Goal: Task Accomplishment & Management: Manage account settings

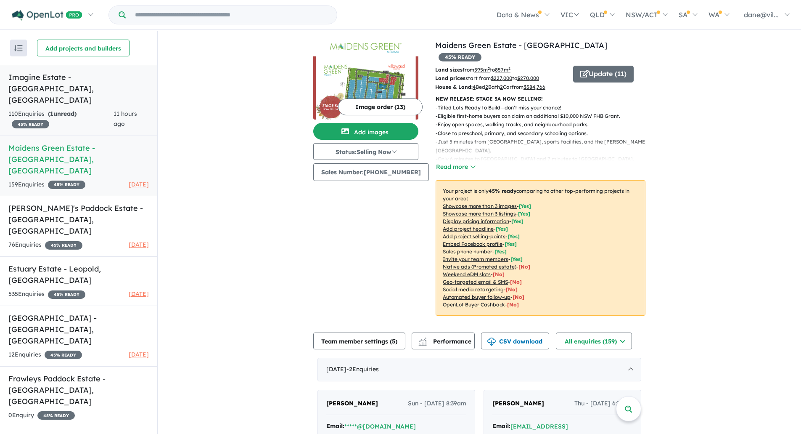
click at [95, 109] on div "110 Enquir ies ( 1 unread) 45 % READY" at bounding box center [60, 119] width 105 height 20
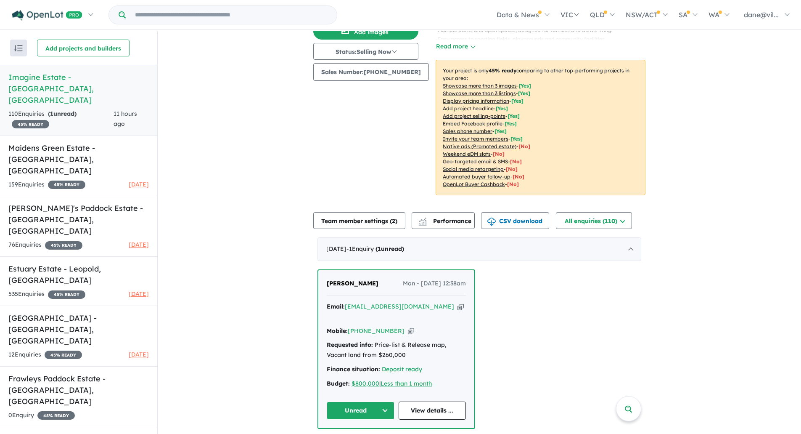
scroll to position [126, 0]
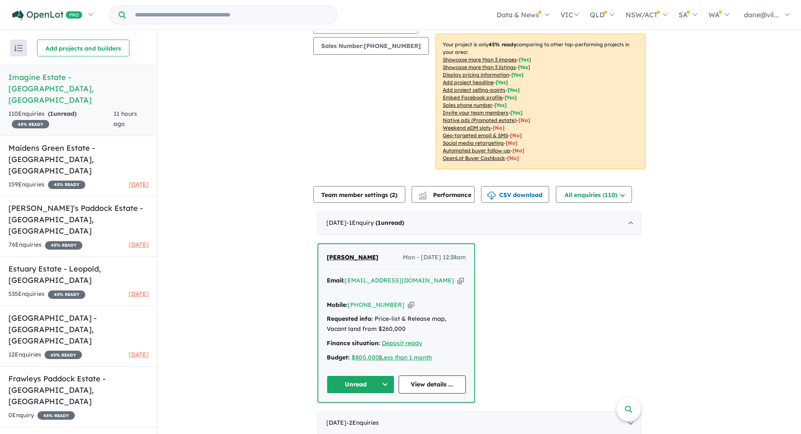
click at [386, 375] on button "Unread" at bounding box center [361, 384] width 68 height 18
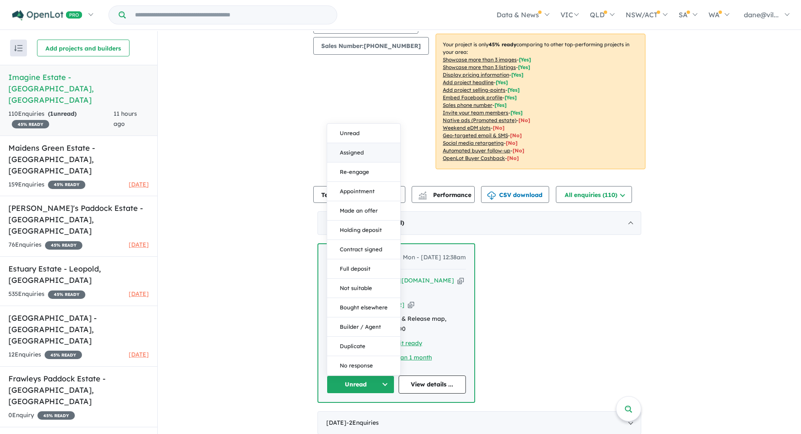
click at [364, 143] on button "Assigned" at bounding box center [363, 152] width 73 height 19
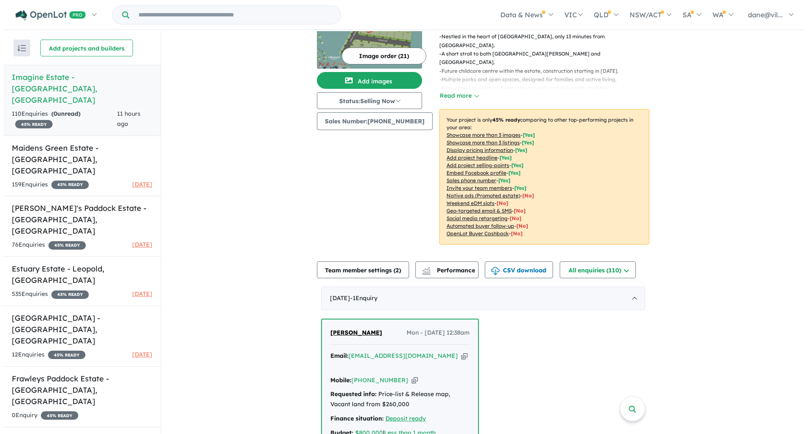
scroll to position [0, 0]
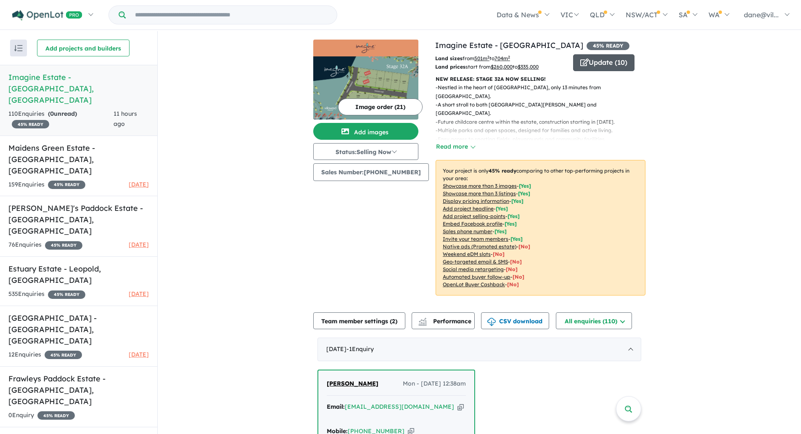
click at [603, 62] on button "Update ( 10 )" at bounding box center [603, 62] width 61 height 17
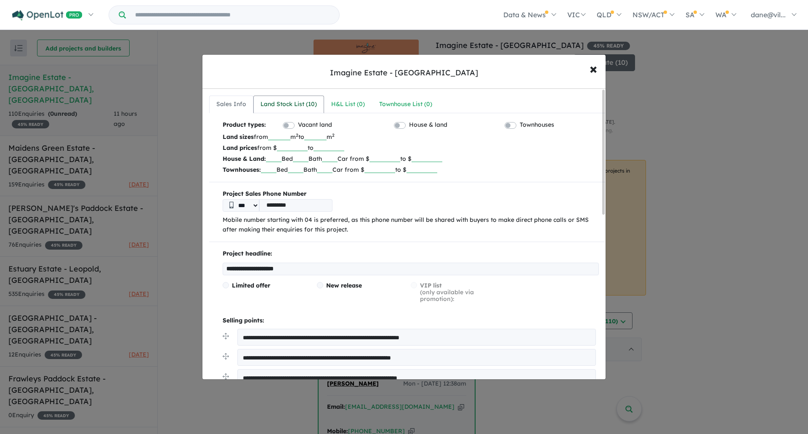
click at [307, 102] on div "Land Stock List ( 10 )" at bounding box center [288, 104] width 56 height 10
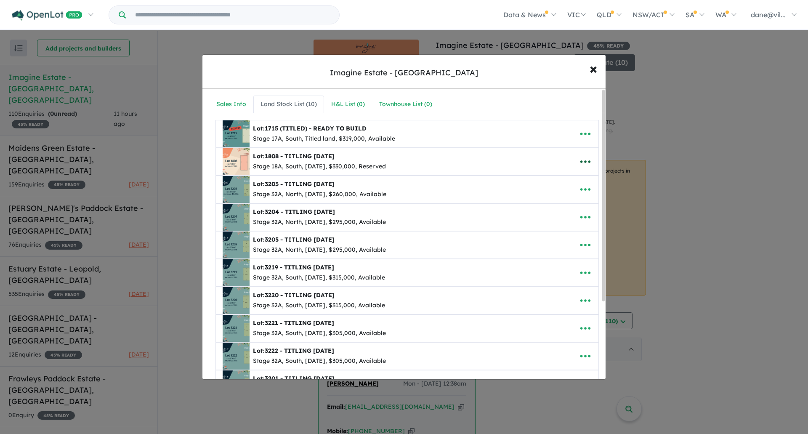
click at [579, 158] on icon "button" at bounding box center [585, 161] width 13 height 13
click at [568, 199] on link "Remove" at bounding box center [567, 201] width 62 height 19
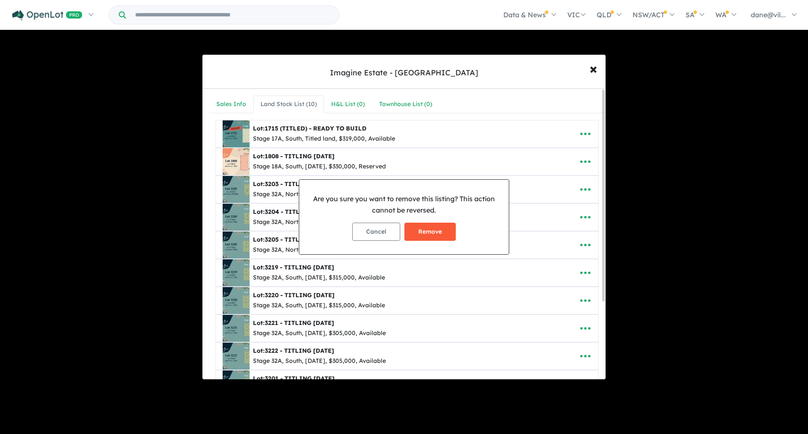
click at [427, 236] on button "Remove" at bounding box center [429, 232] width 51 height 18
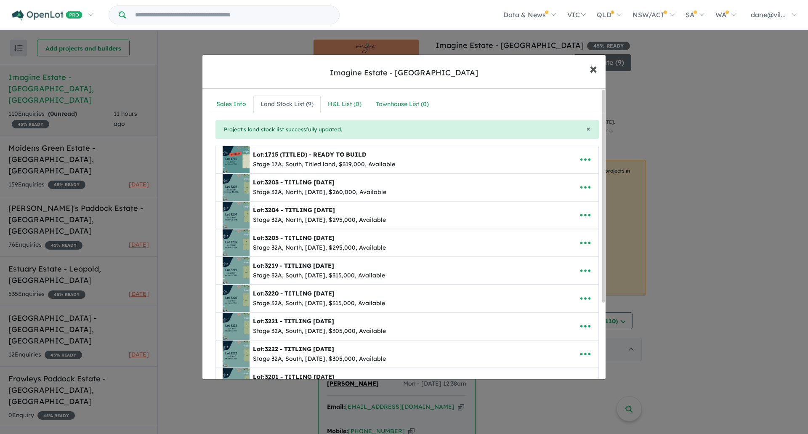
click at [592, 69] on span "×" at bounding box center [593, 68] width 8 height 18
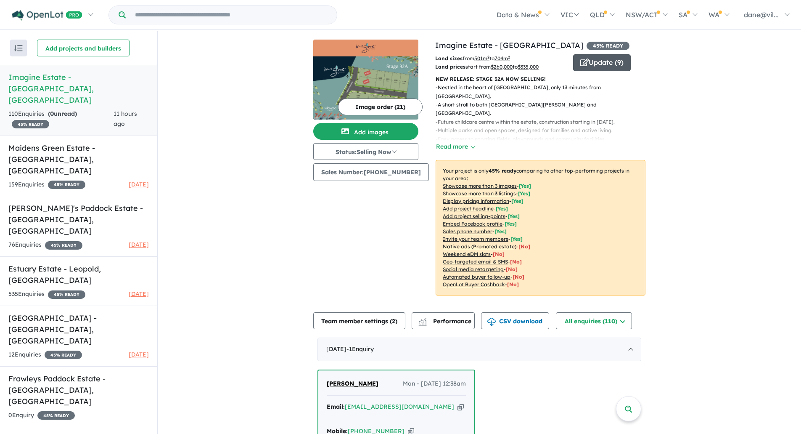
click at [596, 67] on button "Update ( 9 )" at bounding box center [602, 62] width 58 height 17
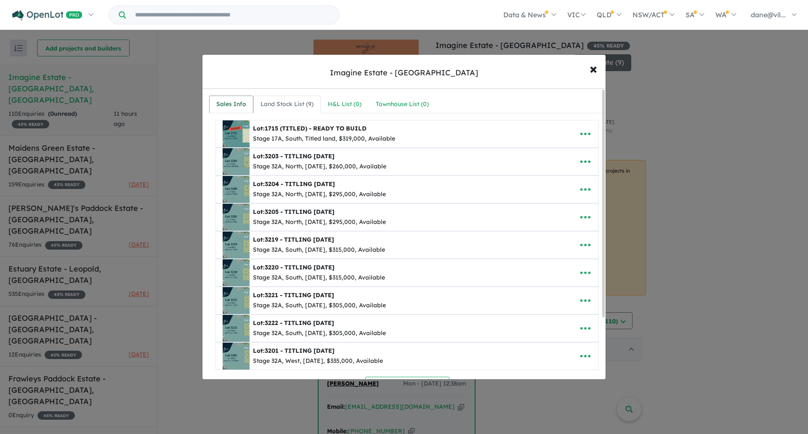
click at [224, 104] on div "Sales Info" at bounding box center [231, 104] width 30 height 10
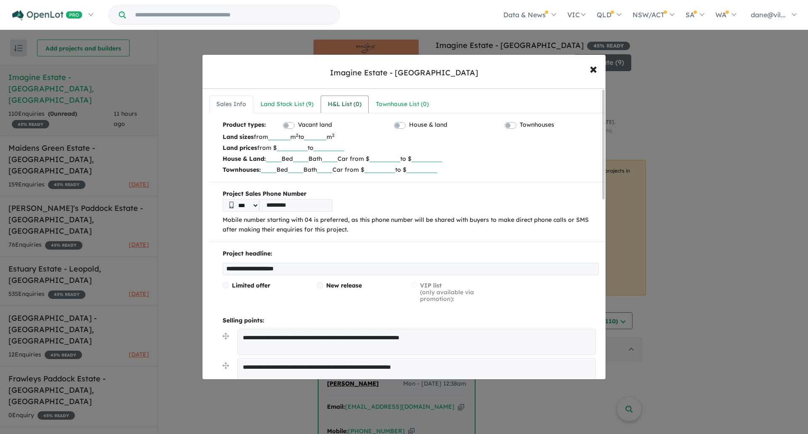
click at [348, 100] on div "H&L List ( 0 )" at bounding box center [345, 104] width 34 height 10
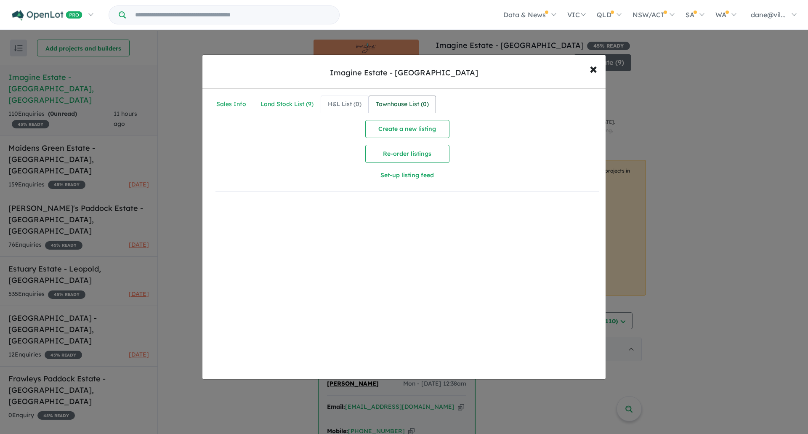
click at [400, 95] on link "Townhouse List ( 0 )" at bounding box center [402, 104] width 67 height 18
click at [279, 99] on div "Land Stock List ( 9 )" at bounding box center [286, 104] width 53 height 10
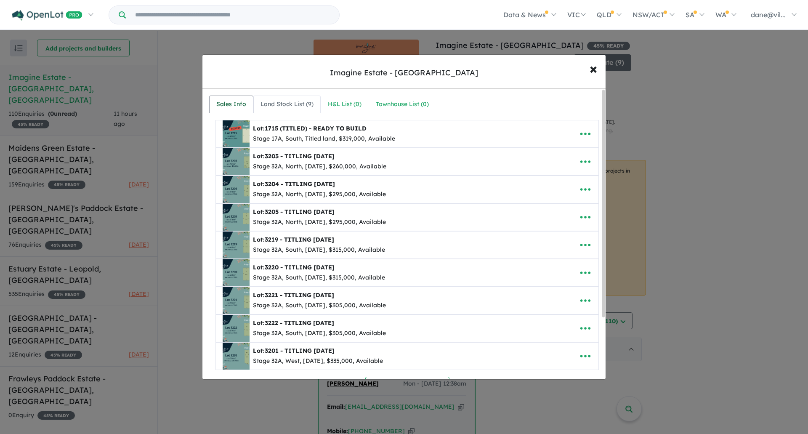
click at [239, 102] on div "Sales Info" at bounding box center [231, 104] width 30 height 10
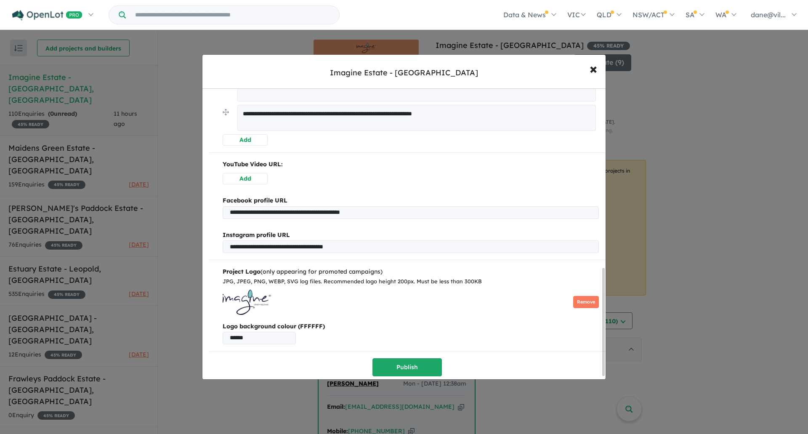
scroll to position [492, 0]
click at [593, 63] on span "×" at bounding box center [593, 68] width 8 height 18
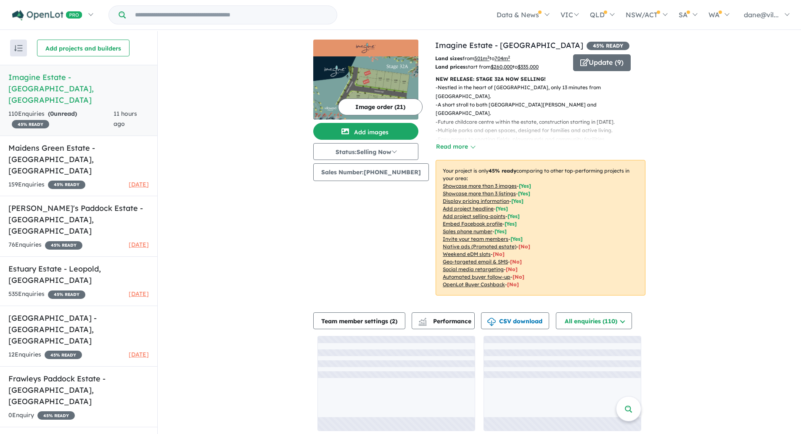
click at [366, 100] on button "Image order ( 21 )" at bounding box center [380, 106] width 85 height 17
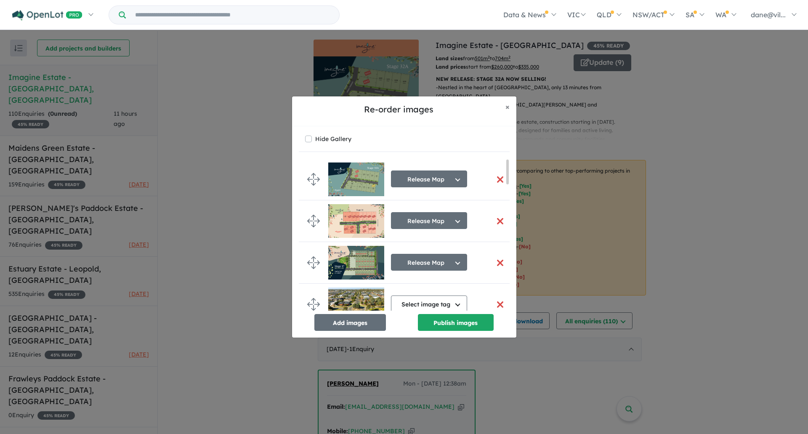
click at [496, 217] on button "button" at bounding box center [500, 221] width 18 height 18
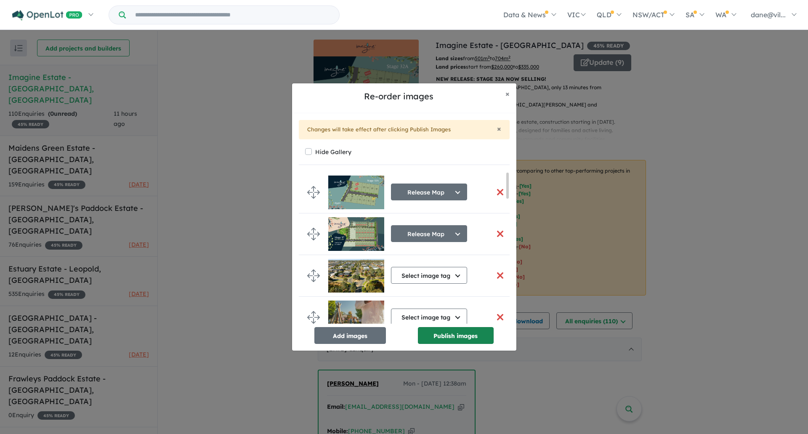
click at [443, 336] on button "Publish images" at bounding box center [456, 335] width 76 height 17
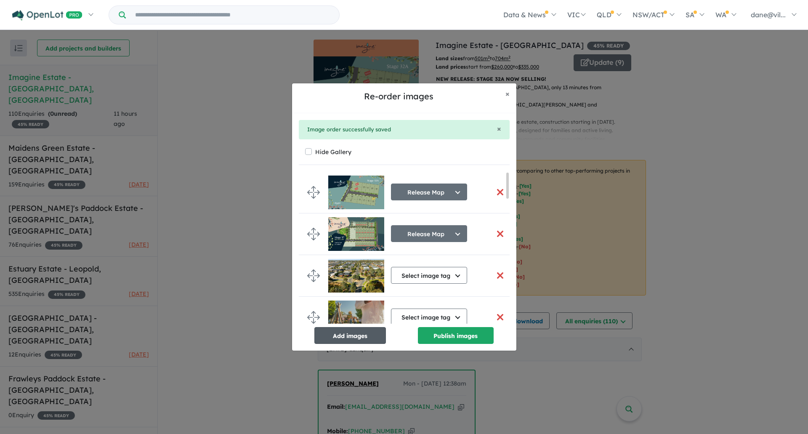
click at [361, 336] on button "Add images" at bounding box center [350, 335] width 72 height 17
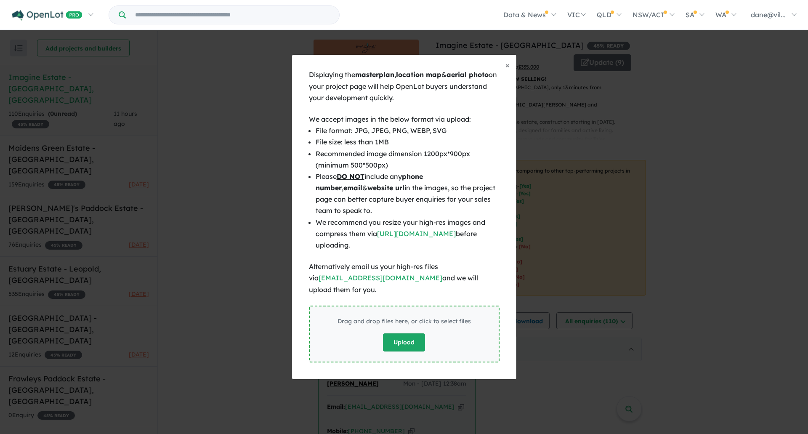
click at [394, 339] on button "Upload" at bounding box center [404, 342] width 42 height 18
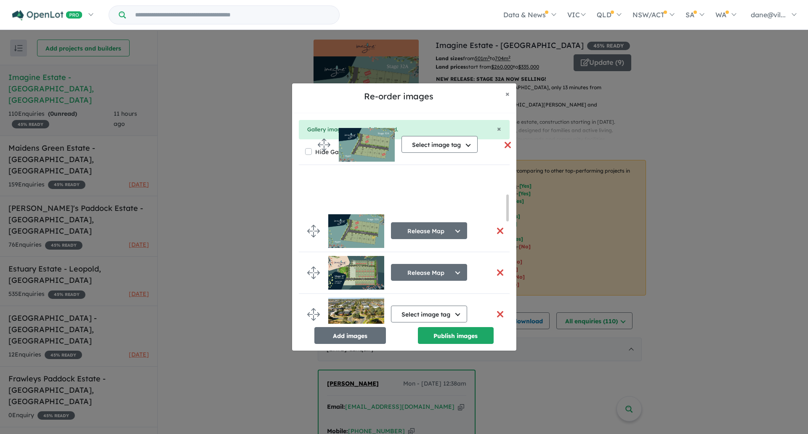
scroll to position [0, 0]
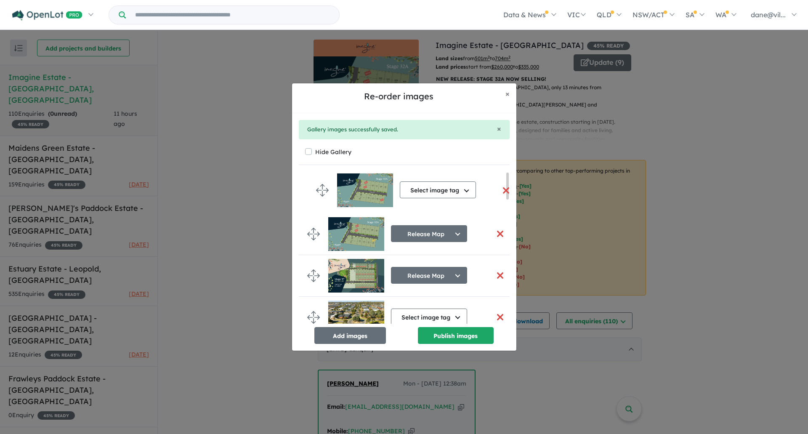
drag, startPoint x: 314, startPoint y: 302, endPoint x: 323, endPoint y: 187, distance: 116.0
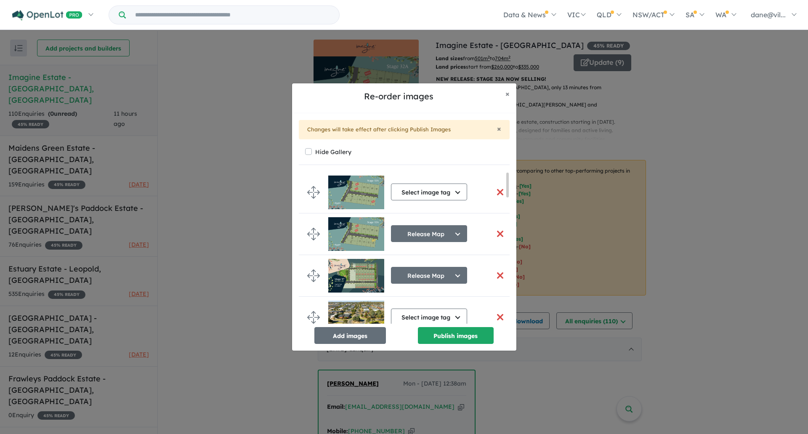
click at [499, 235] on button "button" at bounding box center [500, 234] width 18 height 18
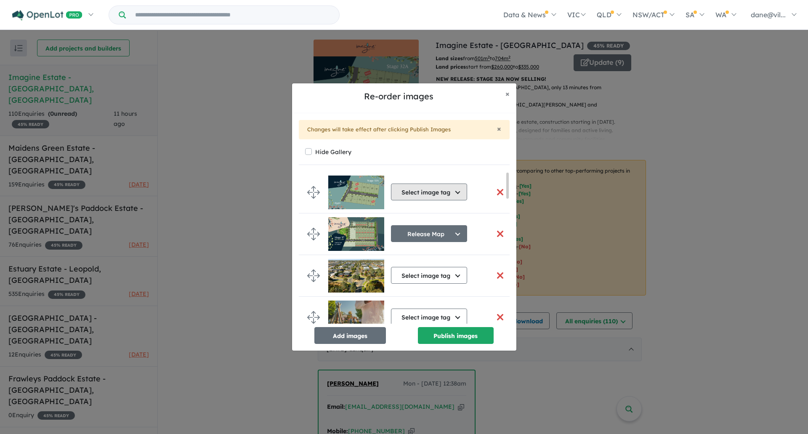
click at [438, 194] on button "Select image tag" at bounding box center [429, 191] width 76 height 17
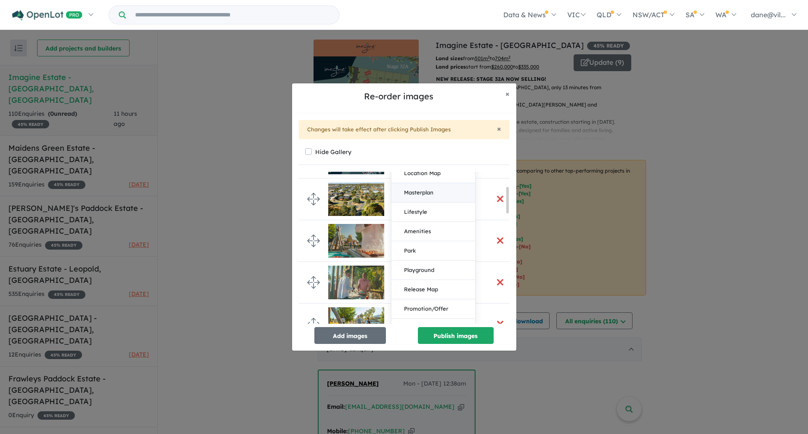
scroll to position [84, 0]
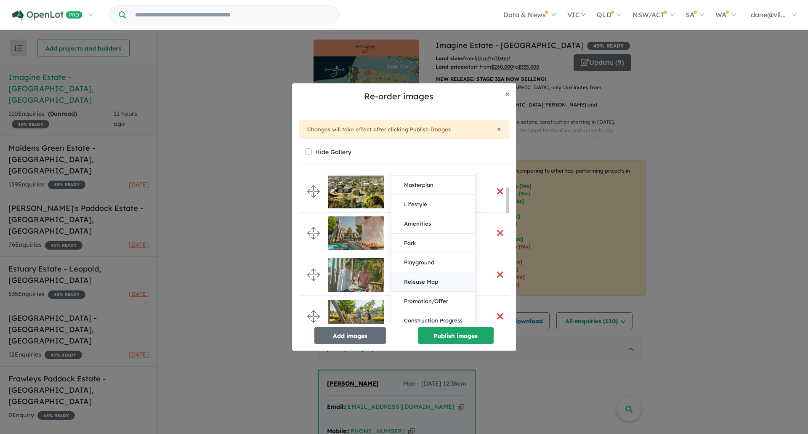
click at [436, 281] on button "Release Map" at bounding box center [433, 281] width 84 height 19
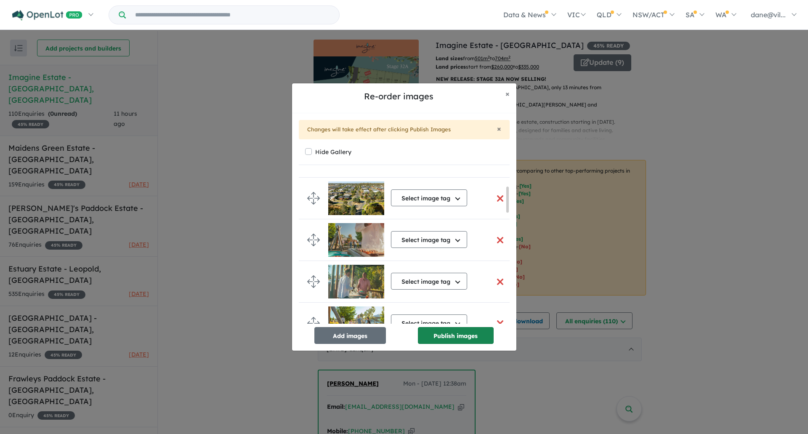
click at [466, 332] on button "Publish images" at bounding box center [456, 335] width 76 height 17
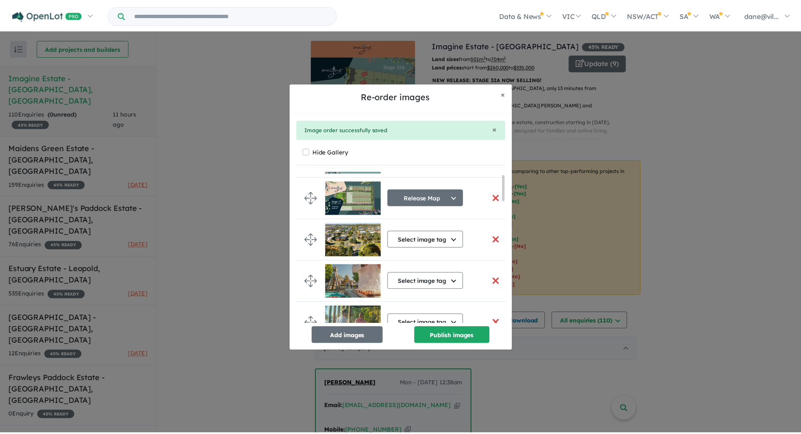
scroll to position [0, 0]
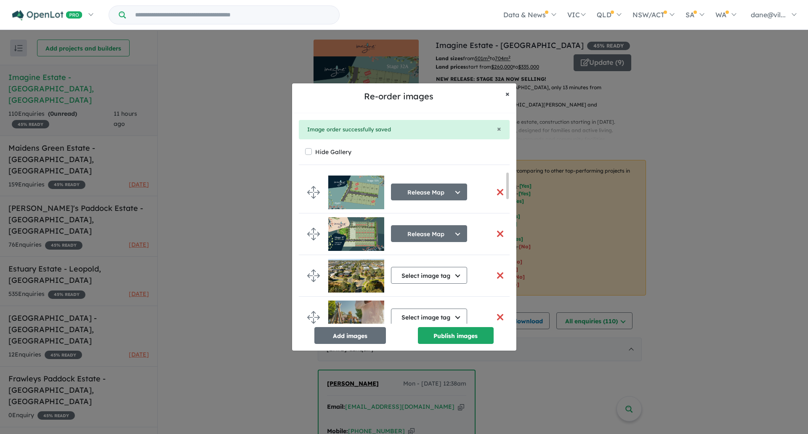
click at [504, 94] on button "× Close" at bounding box center [508, 93] width 18 height 21
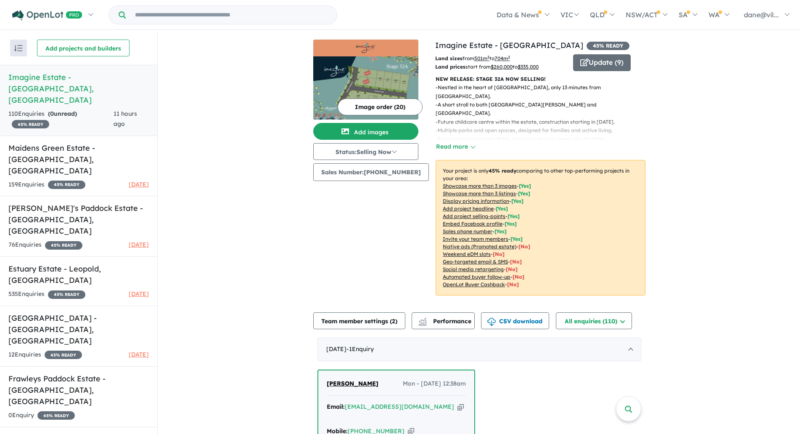
click at [585, 68] on button "Update ( 9 )" at bounding box center [602, 62] width 58 height 17
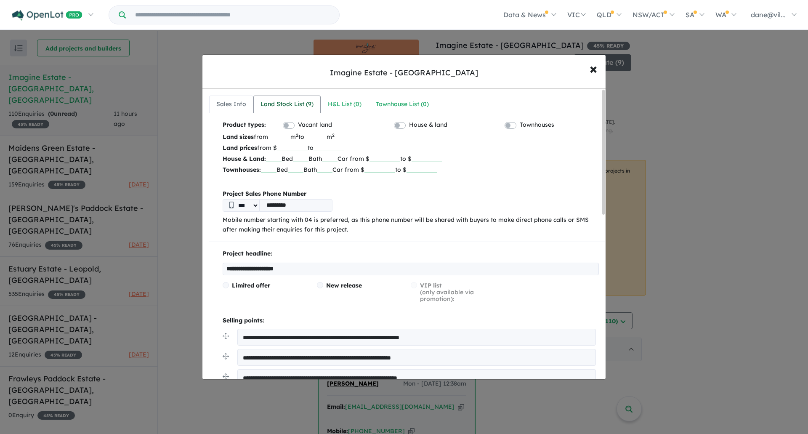
click at [298, 98] on link "Land Stock List ( 9 )" at bounding box center [286, 104] width 67 height 18
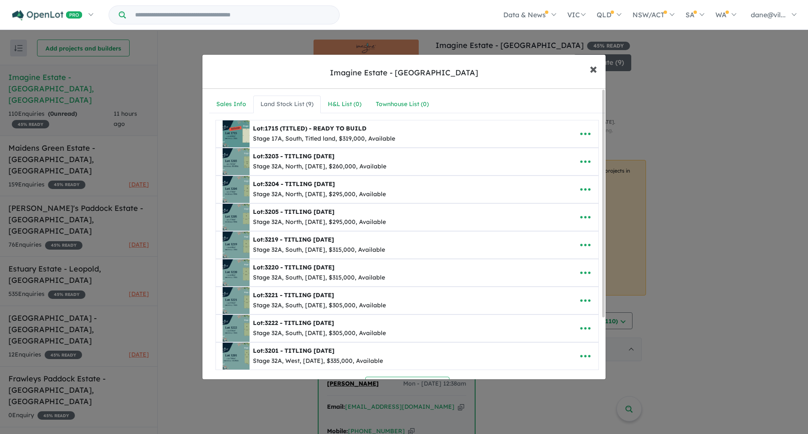
click at [584, 71] on button "× Close" at bounding box center [593, 68] width 24 height 23
